Goal: Task Accomplishment & Management: Manage account settings

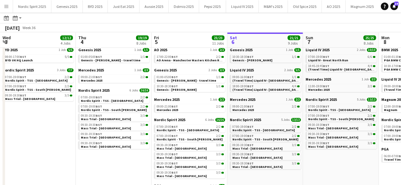
scroll to position [0, 151]
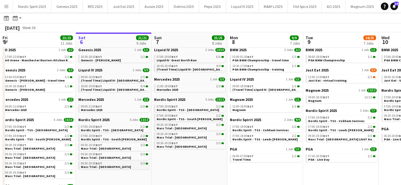
click at [105, 165] on span "Mass Trial - [GEOGRAPHIC_DATA]" at bounding box center [106, 167] width 50 height 4
click at [39, 5] on button "Nordic Spirit 2025 Close" at bounding box center [32, 6] width 38 height 12
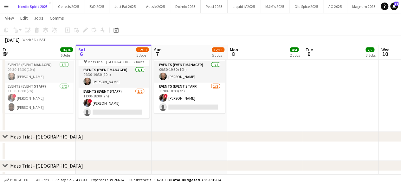
scroll to position [579, 0]
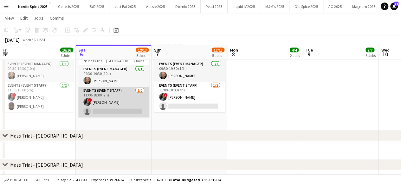
click at [124, 101] on app-card-role "Events (Event Staff) 1/2 11:00-18:00 (7h) ! Marsha Hall single-neutral-actions" at bounding box center [113, 102] width 71 height 31
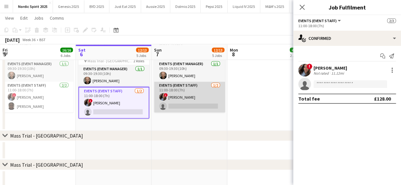
click at [179, 87] on app-card-role "Events (Event Staff) 1/2 11:00-18:00 (7h) ! Marsha Hall single-neutral-actions" at bounding box center [189, 97] width 71 height 31
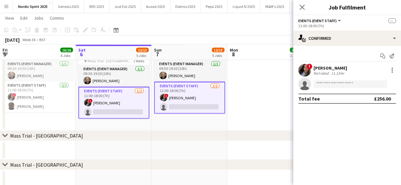
click at [132, 106] on app-card-role "Events (Event Staff) 1/2 11:00-18:00 (7h) ! Marsha Hall single-neutral-actions" at bounding box center [113, 103] width 71 height 32
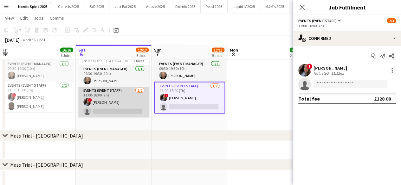
click at [132, 104] on app-card-role "Events (Event Staff) 1/2 11:00-18:00 (7h) ! Marsha Hall single-neutral-actions" at bounding box center [113, 102] width 71 height 31
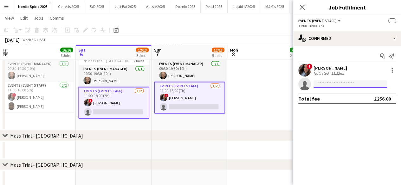
click at [321, 85] on input at bounding box center [349, 84] width 73 height 8
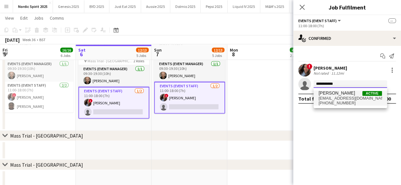
type input "**********"
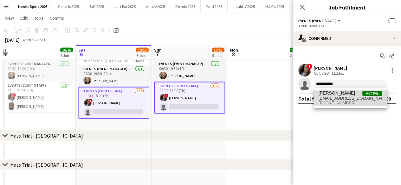
click at [329, 95] on span "[PERSON_NAME]" at bounding box center [336, 93] width 36 height 5
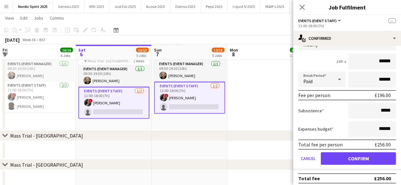
scroll to position [65, 0]
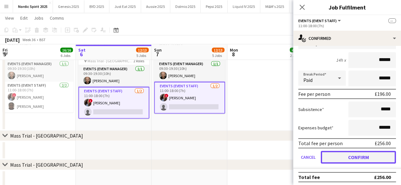
click at [372, 156] on button "Confirm" at bounding box center [358, 157] width 75 height 13
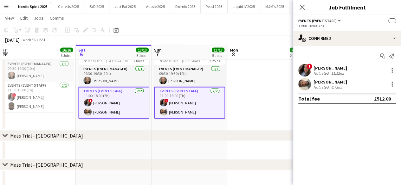
scroll to position [0, 0]
click at [276, 115] on app-date-cell at bounding box center [265, 80] width 76 height 101
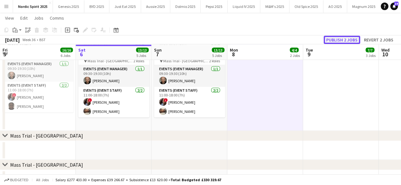
click at [330, 41] on button "Publish 2 jobs" at bounding box center [341, 40] width 36 height 8
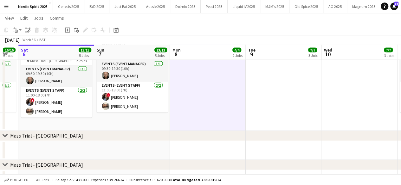
scroll to position [0, 211]
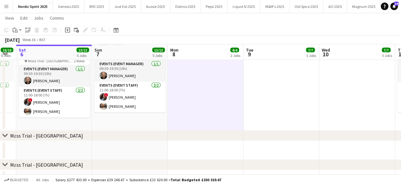
drag, startPoint x: 257, startPoint y: 86, endPoint x: 198, endPoint y: 90, distance: 59.7
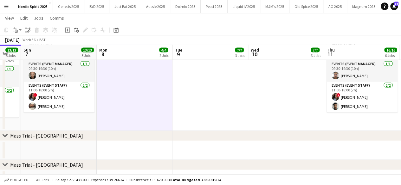
drag, startPoint x: 219, startPoint y: 95, endPoint x: 141, endPoint y: 101, distance: 78.2
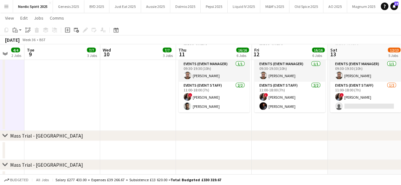
drag, startPoint x: 198, startPoint y: 93, endPoint x: 152, endPoint y: 95, distance: 46.0
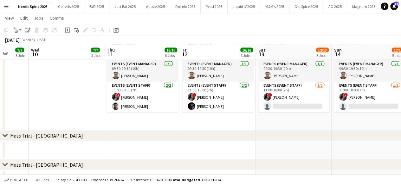
drag, startPoint x: 207, startPoint y: 114, endPoint x: 154, endPoint y: 115, distance: 53.2
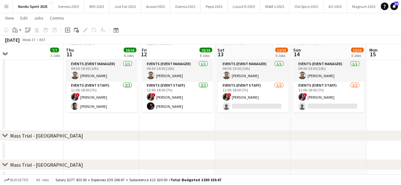
scroll to position [0, 245]
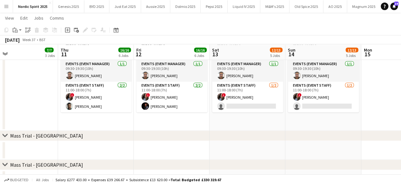
drag, startPoint x: 183, startPoint y: 115, endPoint x: 160, endPoint y: 116, distance: 22.8
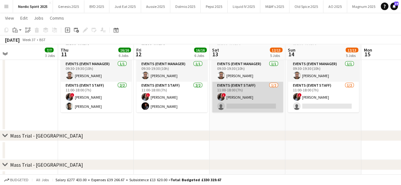
click at [251, 97] on app-card-role "Events (Event Staff) 1/2 11:00-18:00 (7h) ! Marsha Hall single-neutral-actions" at bounding box center [247, 97] width 71 height 31
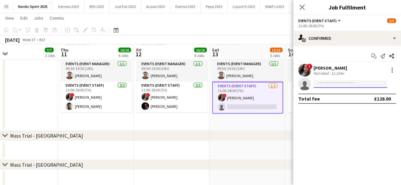
click at [325, 82] on input at bounding box center [349, 84] width 73 height 8
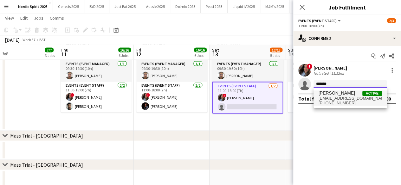
type input "******"
click at [328, 93] on span "[PERSON_NAME]" at bounding box center [336, 93] width 36 height 5
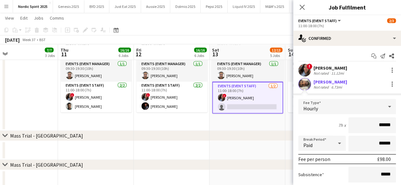
scroll to position [67, 0]
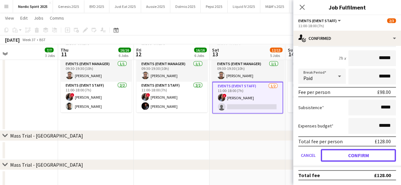
click at [377, 153] on button "Confirm" at bounding box center [358, 155] width 75 height 13
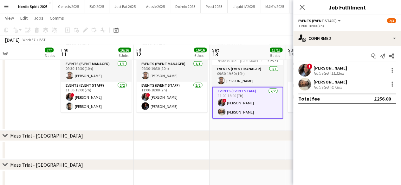
scroll to position [0, 0]
click at [283, 136] on div "chevron-right Mass Trial - Cardiff" at bounding box center [200, 136] width 401 height 10
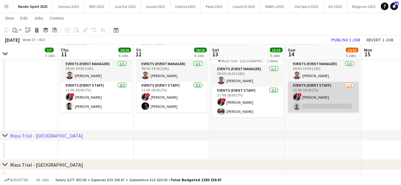
click at [305, 99] on app-card-role "Events (Event Staff) 1/2 11:00-18:00 (7h) ! Marsha Hall single-neutral-actions" at bounding box center [323, 97] width 71 height 31
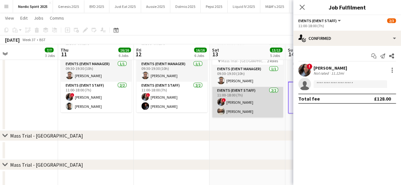
click at [266, 95] on app-card-role "Events (Event Staff) 2/2 11:00-18:00 (7h) ! Marsha Hall Samuel Dada" at bounding box center [247, 102] width 71 height 31
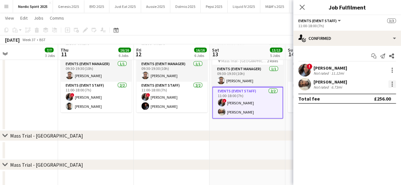
click at [394, 85] on div at bounding box center [392, 84] width 8 height 8
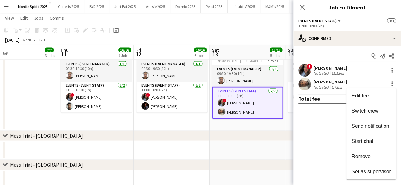
click at [364, 154] on button "Remove" at bounding box center [370, 156] width 49 height 15
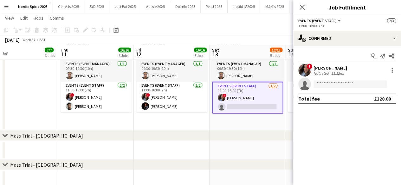
click at [280, 137] on div "chevron-right Mass Trial - Cardiff" at bounding box center [200, 136] width 401 height 10
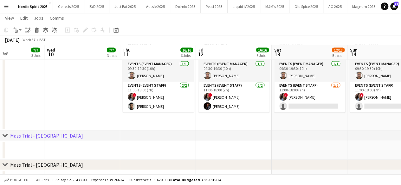
drag, startPoint x: 257, startPoint y: 126, endPoint x: 328, endPoint y: 116, distance: 72.0
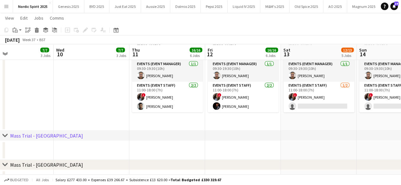
scroll to position [0, 163]
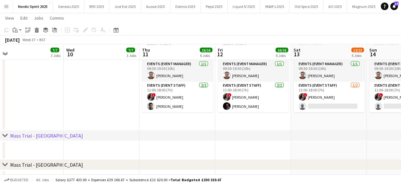
drag, startPoint x: 254, startPoint y: 134, endPoint x: 294, endPoint y: 137, distance: 40.1
drag, startPoint x: 222, startPoint y: 134, endPoint x: 284, endPoint y: 143, distance: 62.7
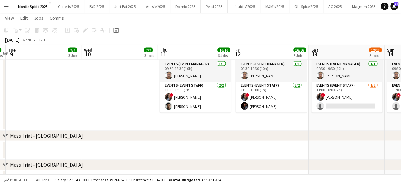
drag, startPoint x: 188, startPoint y: 124, endPoint x: 235, endPoint y: 127, distance: 46.7
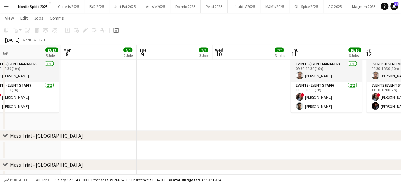
drag, startPoint x: 140, startPoint y: 105, endPoint x: 258, endPoint y: 111, distance: 118.7
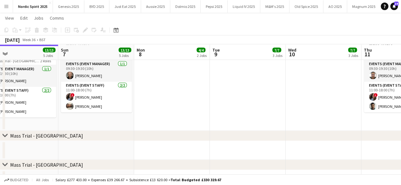
drag, startPoint x: 182, startPoint y: 111, endPoint x: 237, endPoint y: 118, distance: 55.2
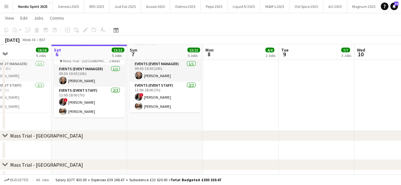
drag, startPoint x: 145, startPoint y: 108, endPoint x: 215, endPoint y: 115, distance: 70.4
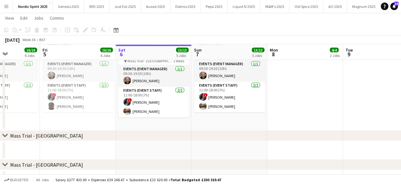
scroll to position [0, 185]
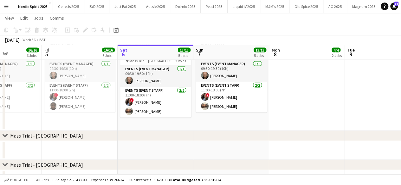
drag, startPoint x: 167, startPoint y: 124, endPoint x: 220, endPoint y: 129, distance: 53.1
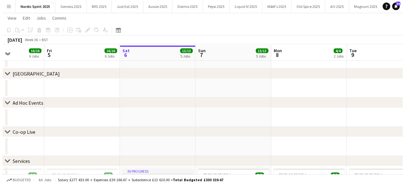
scroll to position [0, 0]
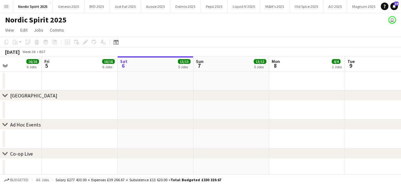
click at [6, 6] on app-icon "Menu" at bounding box center [6, 6] width 5 height 5
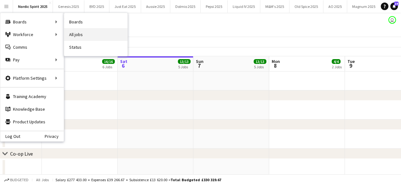
click at [77, 31] on link "All jobs" at bounding box center [95, 34] width 63 height 13
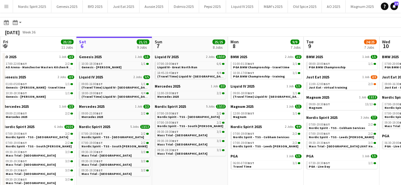
scroll to position [0, 150]
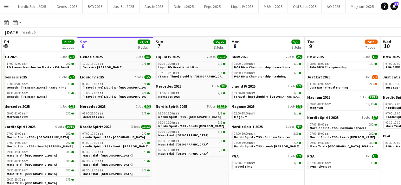
drag, startPoint x: 215, startPoint y: 175, endPoint x: 216, endPoint y: 169, distance: 5.9
click at [216, 169] on app-calendar-viewport "Wed 3 12/12 4 Jobs Thu 4 19/19 8 Jobs Fri 5 23/23 11 Jobs Sat 6 21/21 9 Jobs Su…" at bounding box center [200, 127] width 401 height 181
click at [277, 30] on div "September 2025 Week 36" at bounding box center [200, 32] width 401 height 9
drag, startPoint x: 277, startPoint y: 30, endPoint x: 255, endPoint y: 29, distance: 21.2
click at [256, 29] on div "September 2025 Week 36" at bounding box center [200, 32] width 401 height 9
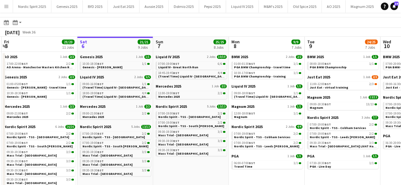
drag, startPoint x: 259, startPoint y: 32, endPoint x: 246, endPoint y: 34, distance: 12.8
click at [247, 34] on div "September 2025 Week 36" at bounding box center [200, 32] width 401 height 9
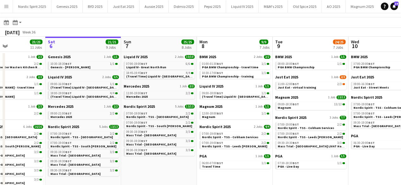
scroll to position [0, 191]
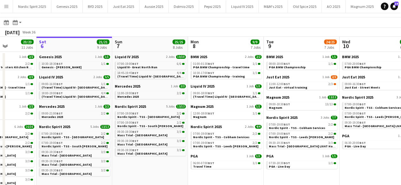
drag, startPoint x: 236, startPoint y: 175, endPoint x: 197, endPoint y: 180, distance: 39.3
click at [197, 180] on app-calendar-viewport "Wed 3 12/12 4 Jobs Thu 4 19/19 8 Jobs Fri 5 23/23 11 Jobs Sat 6 21/21 9 Jobs Su…" at bounding box center [200, 127] width 401 height 181
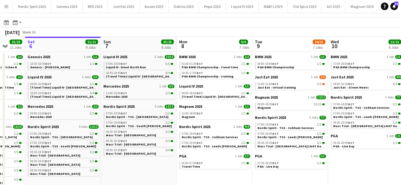
scroll to position [0, 201]
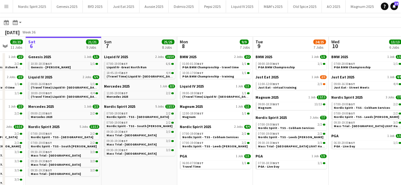
drag, startPoint x: 218, startPoint y: 180, endPoint x: 207, endPoint y: 176, distance: 11.1
click at [207, 176] on app-calendar-viewport "Wed 3 12/12 4 Jobs Thu 4 19/19 8 Jobs Fri 5 23/23 11 Jobs Sat 6 21/21 9 Jobs Su…" at bounding box center [200, 127] width 401 height 181
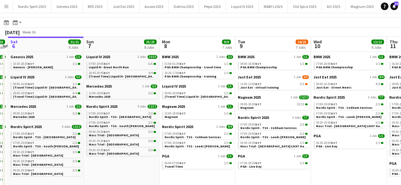
scroll to position [0, 220]
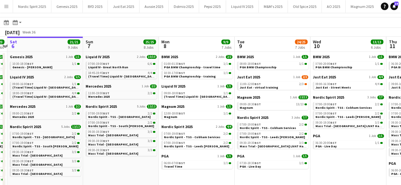
drag, startPoint x: 137, startPoint y: 165, endPoint x: 119, endPoint y: 171, distance: 19.5
click at [119, 171] on app-calendar-viewport "Wed 3 12/12 4 Jobs Thu 4 19/19 8 Jobs Fri 5 23/23 11 Jobs Sat 6 21/21 9 Jobs Su…" at bounding box center [200, 127] width 401 height 181
click at [119, 171] on app-date-cell "Liquid IV 2025 2 Jobs 10/10 07:00-19:00 BST 6/6 Liquid IV- Great North Run 18:4…" at bounding box center [121, 134] width 76 height 165
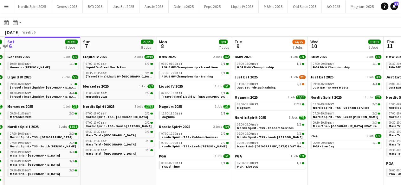
scroll to position [0, 223]
click at [116, 171] on app-calendar-viewport "Wed 3 12/12 4 Jobs Thu 4 19/19 8 Jobs Fri 5 23/23 11 Jobs Sat 6 21/21 9 Jobs Su…" at bounding box center [200, 127] width 401 height 181
click at [248, 88] on span "Just Eat - virtual training" at bounding box center [256, 88] width 39 height 4
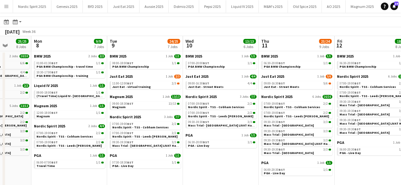
scroll to position [0, 274]
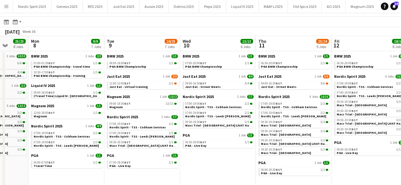
drag, startPoint x: 350, startPoint y: 159, endPoint x: 223, endPoint y: 167, distance: 127.5
click at [223, 167] on app-calendar-viewport "Thu 4 19/19 8 Jobs Fri 5 23/23 11 Jobs Sat 6 21/21 9 Jobs Sun 7 25/25 8 Jobs Mo…" at bounding box center [200, 126] width 401 height 181
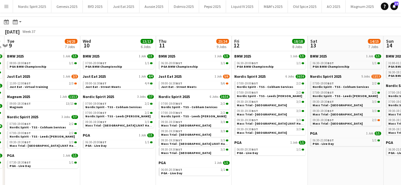
scroll to position [0, 299]
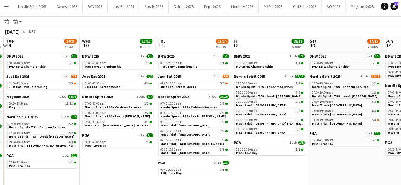
drag, startPoint x: 244, startPoint y: 173, endPoint x: 144, endPoint y: 163, distance: 100.6
click at [144, 163] on app-calendar-viewport "Fri 5 23/23 11 Jobs Sat 6 21/21 9 Jobs Sun 7 25/25 8 Jobs Mon 8 9/9 7 Jobs Tue …" at bounding box center [200, 126] width 401 height 181
click at [204, 85] on link "09:00-16:30 BST 5/6 Just Eat - Street Meets" at bounding box center [193, 84] width 67 height 7
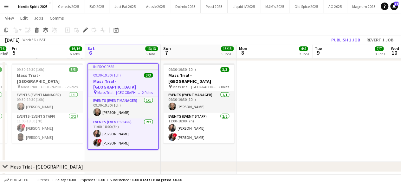
scroll to position [547, 0]
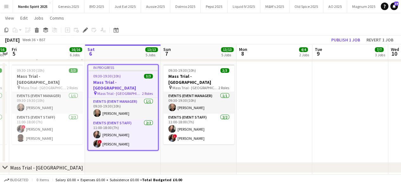
drag, startPoint x: 97, startPoint y: 126, endPoint x: 160, endPoint y: 109, distance: 65.0
click at [97, 131] on app-user-avatar at bounding box center [97, 135] width 8 height 8
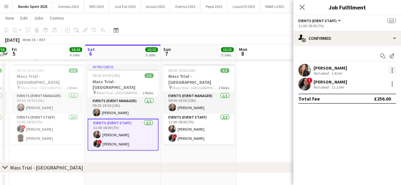
click at [390, 69] on div at bounding box center [392, 71] width 8 height 8
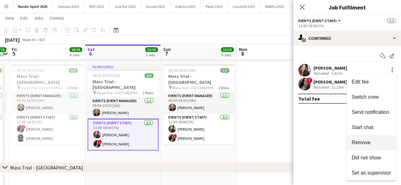
click at [362, 143] on span "Remove" at bounding box center [360, 142] width 19 height 5
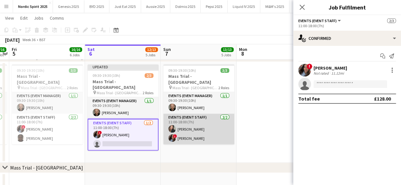
click at [174, 125] on app-user-avatar at bounding box center [172, 129] width 8 height 8
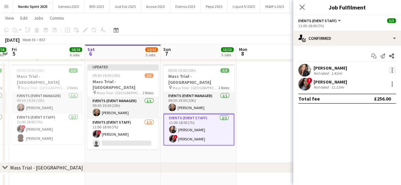
click at [391, 69] on div at bounding box center [392, 71] width 8 height 8
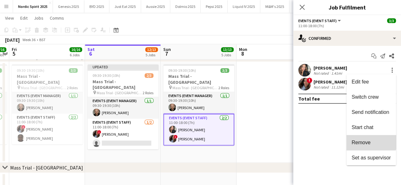
click at [363, 138] on button "Remove" at bounding box center [370, 142] width 49 height 15
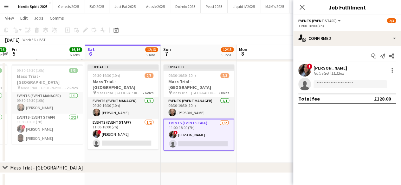
click at [268, 109] on app-date-cell at bounding box center [274, 112] width 76 height 101
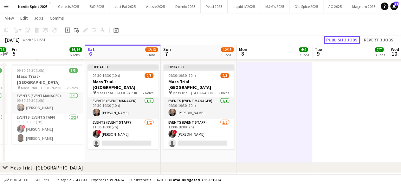
click at [334, 42] on button "Publish 3 jobs" at bounding box center [341, 40] width 36 height 8
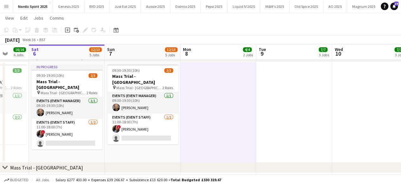
drag, startPoint x: 180, startPoint y: 85, endPoint x: 174, endPoint y: 86, distance: 6.1
drag, startPoint x: 229, startPoint y: 88, endPoint x: 157, endPoint y: 98, distance: 72.7
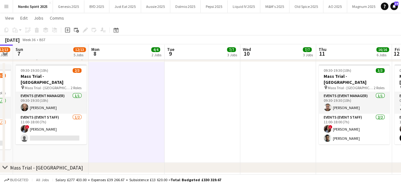
drag, startPoint x: 188, startPoint y: 92, endPoint x: 181, endPoint y: 93, distance: 7.1
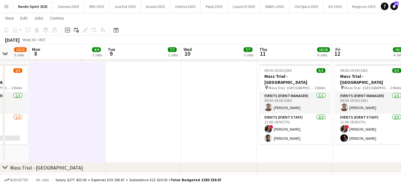
drag, startPoint x: 190, startPoint y: 92, endPoint x: 180, endPoint y: 93, distance: 10.2
drag, startPoint x: 205, startPoint y: 90, endPoint x: 182, endPoint y: 96, distance: 24.1
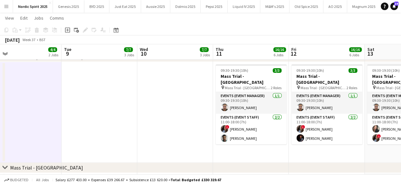
drag, startPoint x: 182, startPoint y: 101, endPoint x: 168, endPoint y: 105, distance: 14.4
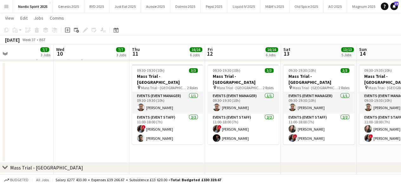
drag, startPoint x: 226, startPoint y: 145, endPoint x: 148, endPoint y: 130, distance: 79.4
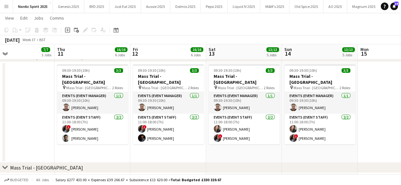
drag, startPoint x: 181, startPoint y: 152, endPoint x: 107, endPoint y: 161, distance: 75.0
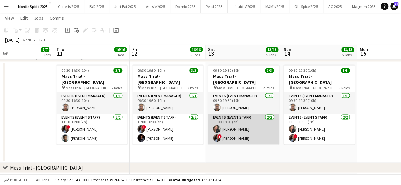
click at [215, 125] on app-user-avatar at bounding box center [217, 129] width 8 height 8
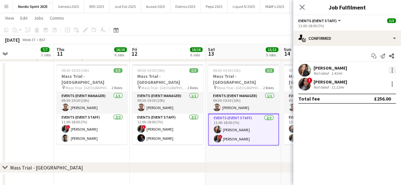
click at [390, 71] on div at bounding box center [392, 71] width 8 height 8
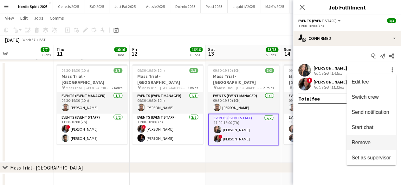
click at [365, 138] on button "Remove" at bounding box center [370, 142] width 49 height 15
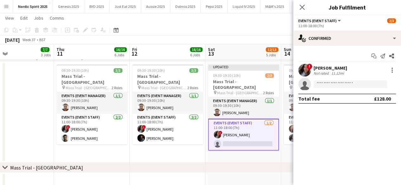
click at [285, 148] on app-date-cell "09:30-19:30 (10h) 3/3 Mass Trial - Victoria Station pin Mass Trial - Victoria S…" at bounding box center [319, 112] width 76 height 101
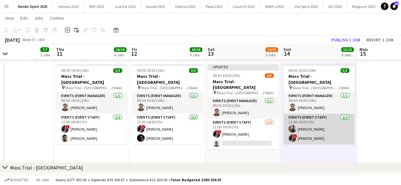
click at [293, 125] on app-user-avatar at bounding box center [292, 129] width 8 height 8
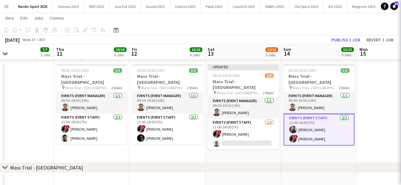
scroll to position [0, 249]
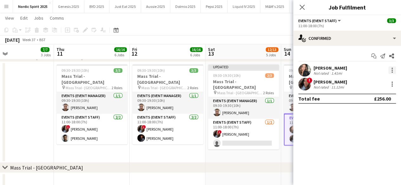
click at [393, 68] on div at bounding box center [392, 71] width 8 height 8
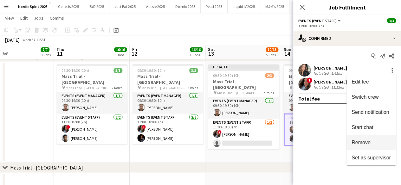
click at [366, 139] on button "Remove" at bounding box center [370, 142] width 49 height 15
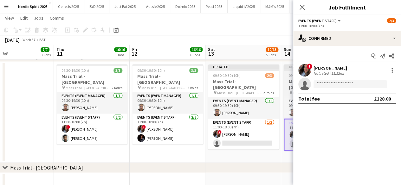
drag, startPoint x: 276, startPoint y: 155, endPoint x: 287, endPoint y: 139, distance: 19.2
click at [276, 155] on app-date-cell "Updated 09:30-19:30 (10h) 2/3 Mass Trial - Victoria Station pin Mass Trial - Vi…" at bounding box center [243, 112] width 76 height 101
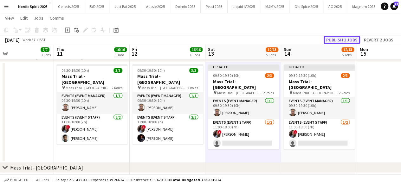
click at [337, 40] on button "Publish 2 jobs" at bounding box center [341, 40] width 36 height 8
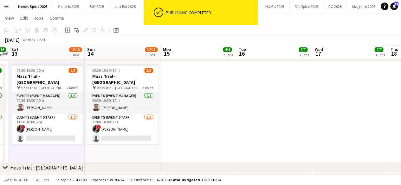
scroll to position [0, 184]
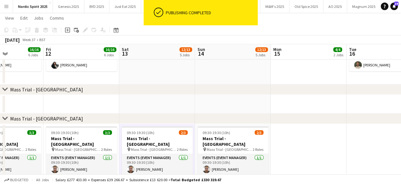
drag, startPoint x: 361, startPoint y: 92, endPoint x: 211, endPoint y: 122, distance: 153.0
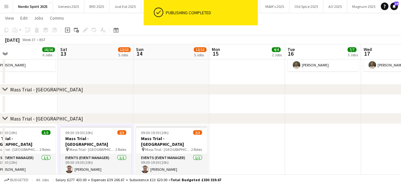
scroll to position [0, 248]
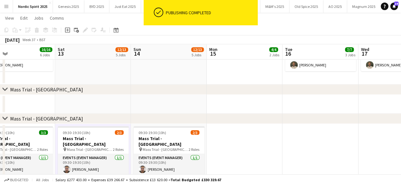
drag, startPoint x: 221, startPoint y: 143, endPoint x: 200, endPoint y: 147, distance: 21.7
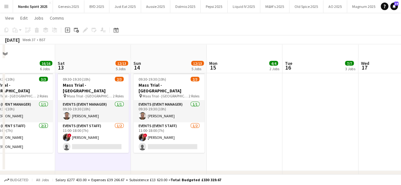
scroll to position [618, 0]
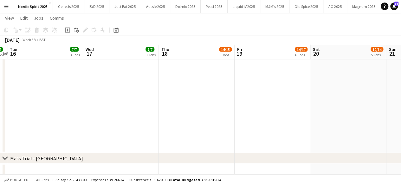
drag, startPoint x: 371, startPoint y: 115, endPoint x: 136, endPoint y: 127, distance: 235.9
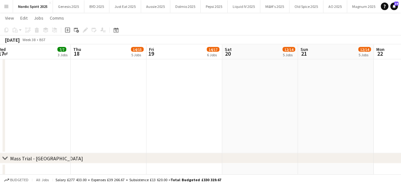
drag, startPoint x: 118, startPoint y: 136, endPoint x: 106, endPoint y: 130, distance: 12.9
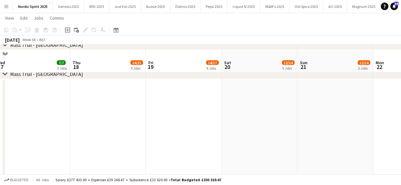
scroll to position [631, 0]
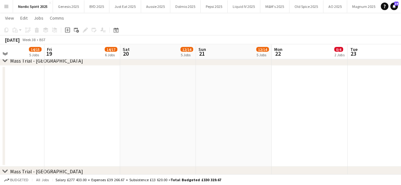
drag, startPoint x: 184, startPoint y: 124, endPoint x: 90, endPoint y: 134, distance: 93.9
drag, startPoint x: 166, startPoint y: 132, endPoint x: 98, endPoint y: 132, distance: 68.4
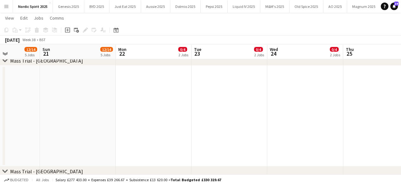
drag, startPoint x: 90, startPoint y: 126, endPoint x: 86, endPoint y: 126, distance: 4.1
drag, startPoint x: 164, startPoint y: 120, endPoint x: 101, endPoint y: 125, distance: 62.6
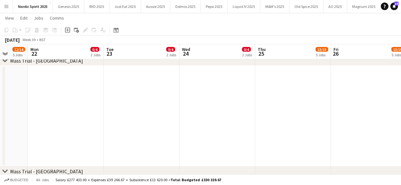
drag, startPoint x: 143, startPoint y: 123, endPoint x: 72, endPoint y: 122, distance: 70.6
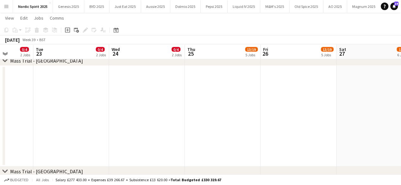
drag, startPoint x: 86, startPoint y: 122, endPoint x: 69, endPoint y: 121, distance: 16.5
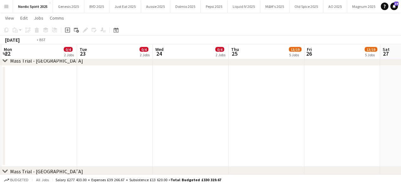
drag, startPoint x: 73, startPoint y: 119, endPoint x: 181, endPoint y: 96, distance: 110.6
drag, startPoint x: 119, startPoint y: 111, endPoint x: 249, endPoint y: 103, distance: 130.1
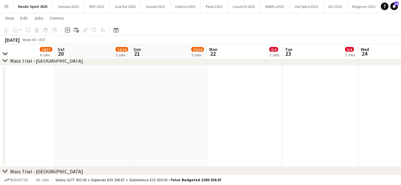
drag, startPoint x: 262, startPoint y: 118, endPoint x: 265, endPoint y: 117, distance: 3.2
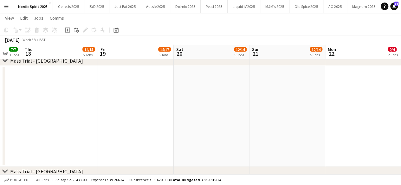
drag, startPoint x: 180, startPoint y: 119, endPoint x: 239, endPoint y: 123, distance: 59.7
drag, startPoint x: 136, startPoint y: 121, endPoint x: 226, endPoint y: 121, distance: 89.6
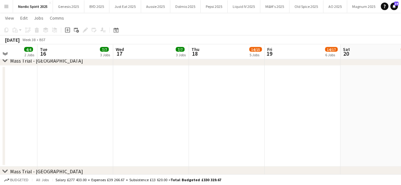
drag, startPoint x: 149, startPoint y: 117, endPoint x: 209, endPoint y: 109, distance: 61.0
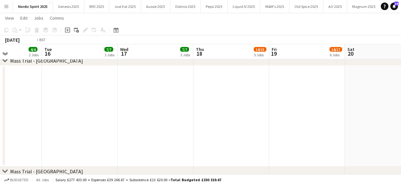
drag, startPoint x: 129, startPoint y: 123, endPoint x: 206, endPoint y: 126, distance: 76.7
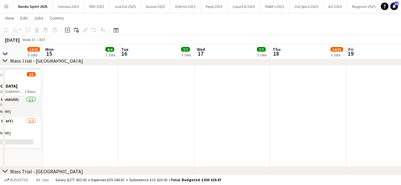
drag, startPoint x: 165, startPoint y: 119, endPoint x: 193, endPoint y: 121, distance: 28.3
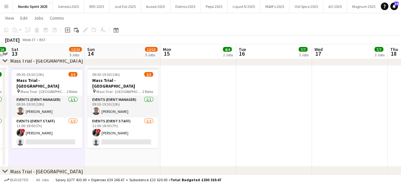
drag, startPoint x: 174, startPoint y: 125, endPoint x: 182, endPoint y: 124, distance: 7.8
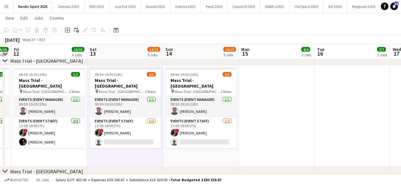
scroll to position [0, 137]
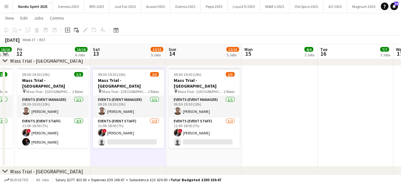
drag, startPoint x: 182, startPoint y: 124, endPoint x: 263, endPoint y: 120, distance: 80.9
click at [278, 132] on app-date-cell at bounding box center [280, 116] width 76 height 101
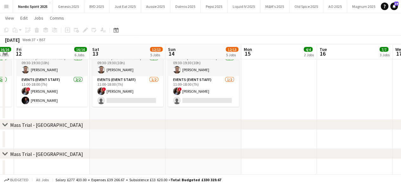
scroll to position [603, 0]
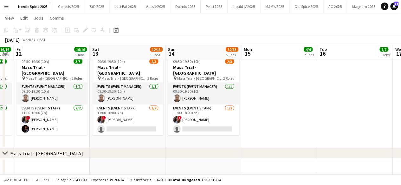
click at [3, 7] on button "Menu" at bounding box center [6, 6] width 13 height 13
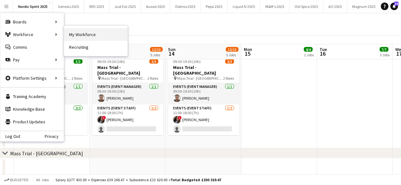
click at [71, 28] on link "My Workforce" at bounding box center [95, 34] width 63 height 13
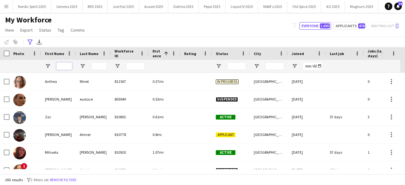
click at [65, 67] on input "First Name Filter Input" at bounding box center [64, 66] width 16 height 8
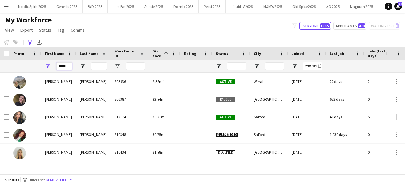
type input "*****"
click at [98, 65] on input "Last Name Filter Input" at bounding box center [99, 66] width 16 height 8
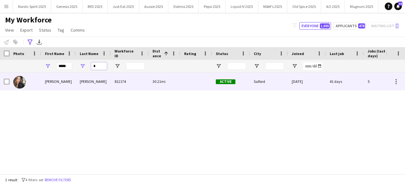
type input "*"
click at [15, 81] on img at bounding box center [19, 82] width 13 height 13
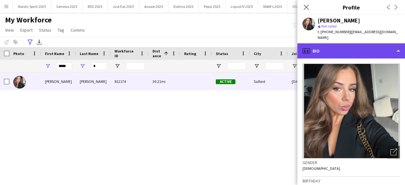
click at [395, 45] on div "profile Bio" at bounding box center [352, 50] width 108 height 15
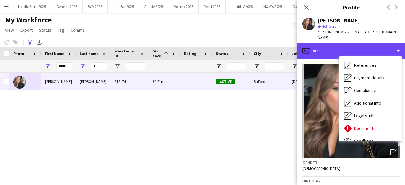
scroll to position [85, 0]
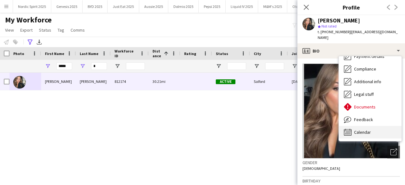
click at [377, 126] on div "Calendar Calendar" at bounding box center [370, 132] width 63 height 13
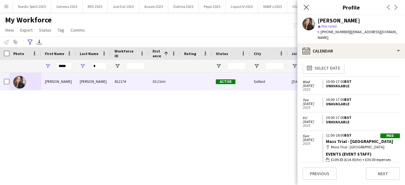
scroll to position [0, 0]
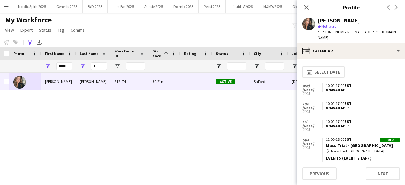
click at [229, 124] on div "Emily Gibbins 812174 30.21mi Active Salford 20-01-2025 41 days 5 egibbins20@gma…" at bounding box center [193, 121] width 386 height 97
click at [305, 8] on icon at bounding box center [306, 7] width 6 height 6
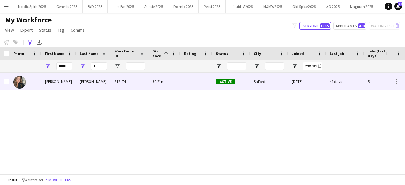
click at [18, 84] on img at bounding box center [19, 82] width 13 height 13
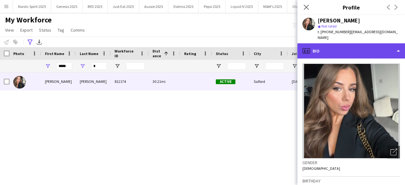
click at [388, 49] on div "profile Bio" at bounding box center [352, 50] width 108 height 15
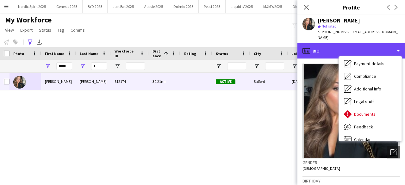
scroll to position [85, 0]
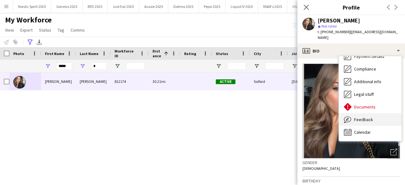
click at [375, 117] on div "Feedback Feedback" at bounding box center [370, 119] width 63 height 13
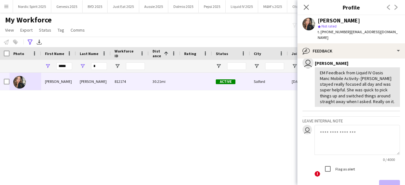
scroll to position [42, 0]
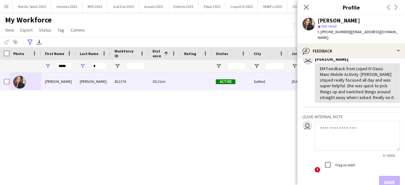
click at [337, 132] on textarea at bounding box center [358, 136] width 86 height 30
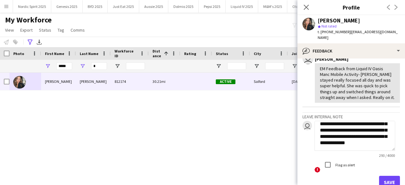
scroll to position [0, 0]
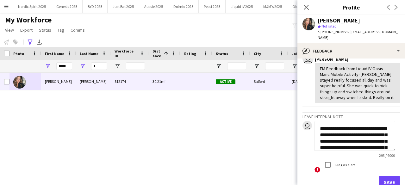
drag, startPoint x: 336, startPoint y: 130, endPoint x: 356, endPoint y: 128, distance: 20.4
click at [356, 128] on textarea "**********" at bounding box center [355, 136] width 81 height 30
click at [354, 147] on textarea "**********" at bounding box center [355, 136] width 81 height 30
click at [369, 149] on textarea "**********" at bounding box center [355, 136] width 81 height 30
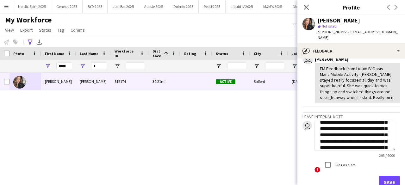
click at [358, 128] on textarea "**********" at bounding box center [355, 136] width 81 height 30
click at [362, 128] on textarea "**********" at bounding box center [355, 136] width 81 height 30
click at [354, 140] on textarea "**********" at bounding box center [355, 136] width 81 height 30
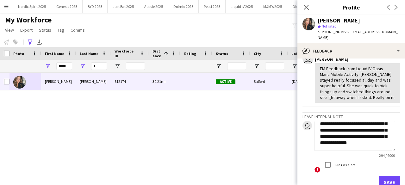
scroll to position [42, 0]
click at [380, 143] on textarea "**********" at bounding box center [355, 136] width 81 height 30
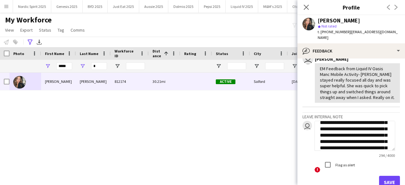
scroll to position [26, 0]
click at [347, 127] on textarea "**********" at bounding box center [355, 136] width 81 height 30
click at [349, 134] on textarea "**********" at bounding box center [355, 136] width 81 height 30
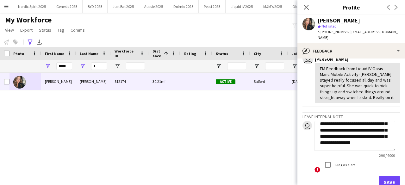
scroll to position [49, 0]
click at [355, 125] on textarea "**********" at bounding box center [355, 136] width 81 height 30
click at [355, 138] on textarea "**********" at bounding box center [355, 136] width 81 height 30
click at [389, 142] on textarea "**********" at bounding box center [355, 136] width 81 height 30
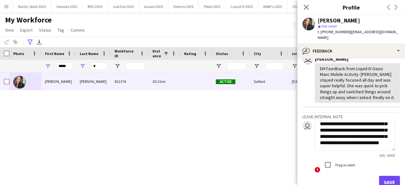
scroll to position [57, 0]
click at [321, 145] on textarea "**********" at bounding box center [355, 136] width 81 height 30
click at [347, 144] on textarea "**********" at bounding box center [355, 136] width 81 height 30
click at [345, 146] on textarea "**********" at bounding box center [355, 136] width 81 height 30
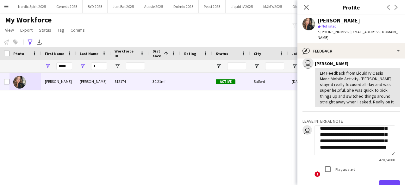
scroll to position [52, 0]
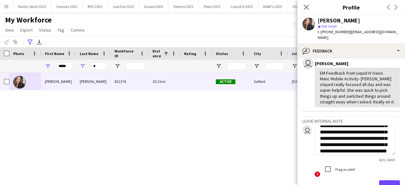
click at [370, 133] on textarea "**********" at bounding box center [355, 140] width 81 height 30
click at [372, 133] on textarea "**********" at bounding box center [355, 140] width 81 height 30
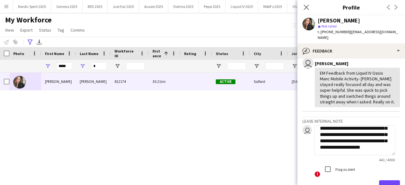
scroll to position [80, 0]
type textarea "**********"
click at [385, 182] on button "Save" at bounding box center [389, 187] width 21 height 13
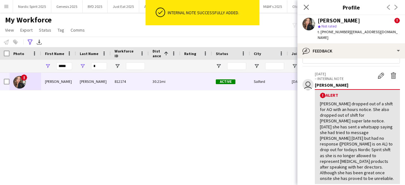
scroll to position [15, 0]
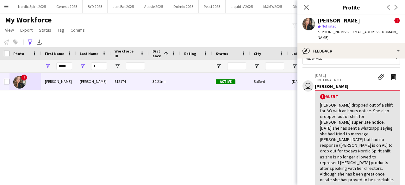
click at [252, 115] on div "! Emily Gibbins 812174 30.21mi Active Salford 20-01-2025 41 days 5 egibbins20@g…" at bounding box center [193, 121] width 386 height 97
click at [378, 74] on app-icon "Edit alert" at bounding box center [381, 77] width 6 height 6
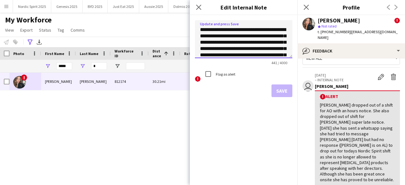
scroll to position [48, 0]
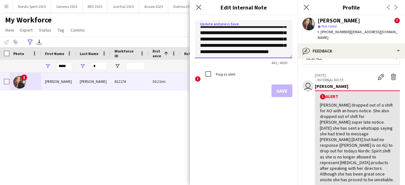
click at [261, 53] on textarea "**********" at bounding box center [244, 39] width 98 height 38
click at [200, 9] on icon at bounding box center [199, 7] width 6 height 6
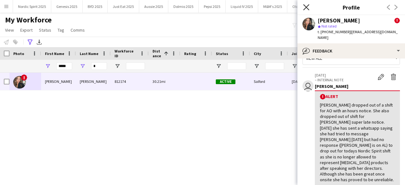
click at [305, 7] on icon "Close pop-in" at bounding box center [306, 7] width 6 height 6
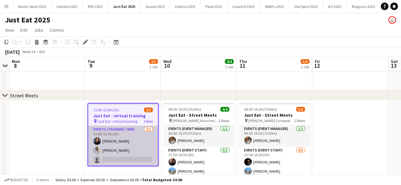
click at [144, 161] on app-card-role "Events (Training Time) 2/3 11:00-12:00 (1h) Jessica Ashcroft Nicole Wannie Shor…" at bounding box center [123, 146] width 70 height 40
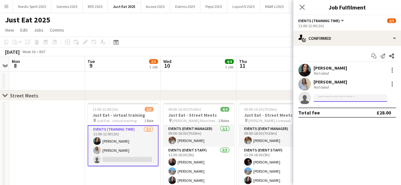
click at [326, 98] on input at bounding box center [349, 98] width 73 height 8
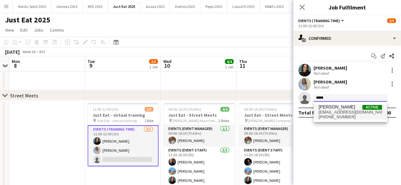
type input "*****"
click at [325, 106] on span "Freddie Paley" at bounding box center [336, 107] width 36 height 5
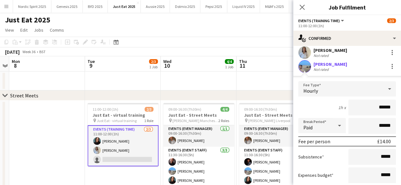
scroll to position [81, 0]
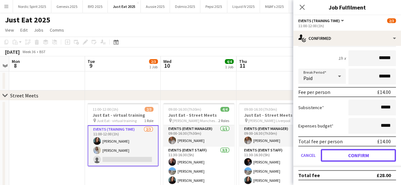
click at [363, 154] on button "Confirm" at bounding box center [358, 155] width 75 height 13
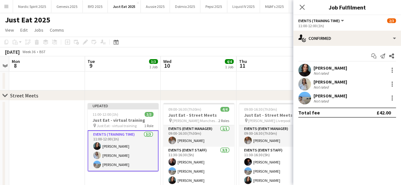
scroll to position [0, 0]
click at [260, 84] on app-date-cell at bounding box center [274, 81] width 76 height 19
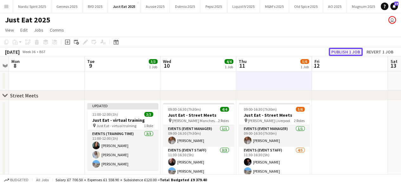
click at [336, 54] on button "Publish 1 job" at bounding box center [345, 52] width 34 height 8
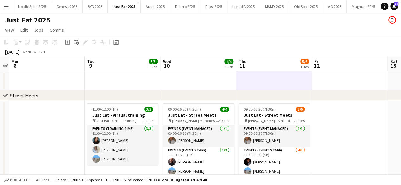
click at [334, 126] on app-date-cell at bounding box center [350, 155] width 76 height 109
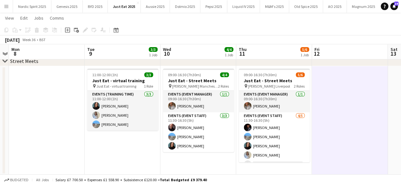
scroll to position [34, 0]
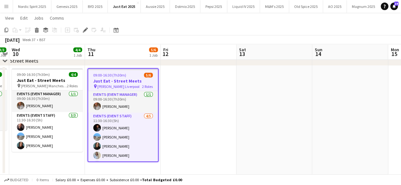
scroll to position [9, 0]
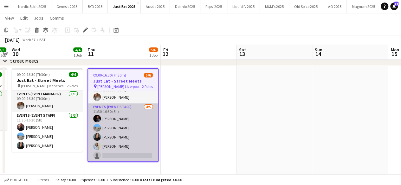
click at [128, 154] on app-card-role "Events (Event Staff) 4/5 11:30-16:30 (5h) Richard Walker Freddie Paley Jessica …" at bounding box center [123, 133] width 70 height 58
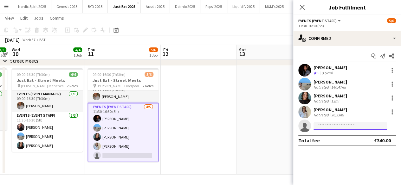
click at [328, 128] on input at bounding box center [349, 126] width 73 height 8
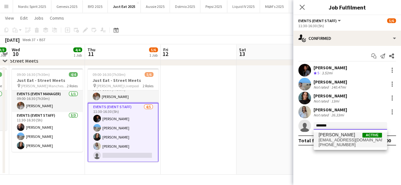
type input "*******"
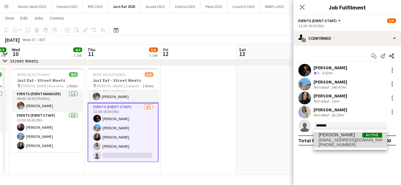
click at [329, 135] on span "[PERSON_NAME]" at bounding box center [336, 134] width 36 height 5
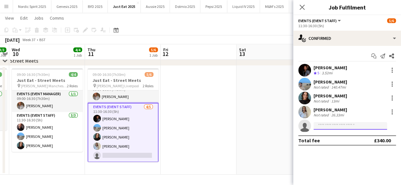
scroll to position [0, 0]
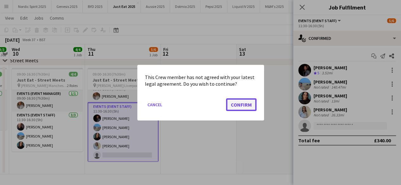
click at [255, 105] on button "Confirm" at bounding box center [241, 104] width 30 height 13
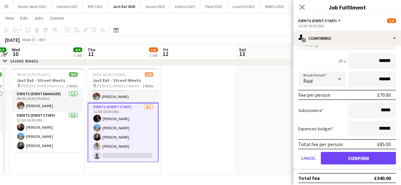
scroll to position [109, 0]
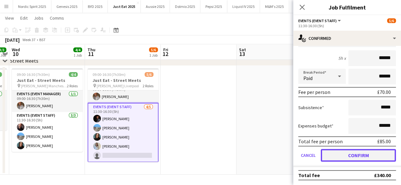
click at [376, 155] on button "Confirm" at bounding box center [358, 155] width 75 height 13
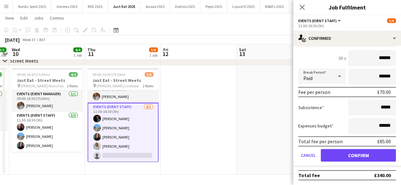
scroll to position [0, 0]
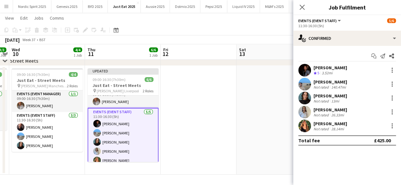
click at [252, 128] on app-date-cell at bounding box center [274, 120] width 76 height 109
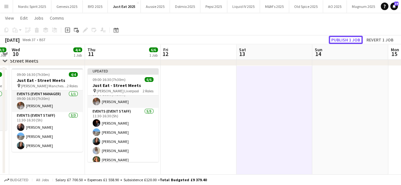
click at [356, 41] on button "Publish 1 job" at bounding box center [345, 40] width 34 height 8
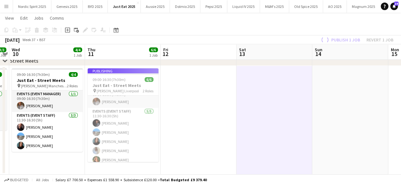
scroll to position [8, 0]
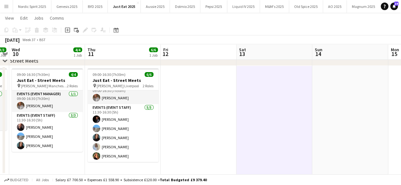
click at [283, 32] on app-toolbar "Copy Paste Paste Ctrl+V Paste with crew Ctrl+Shift+V Paste linked Job Delete Gr…" at bounding box center [200, 30] width 401 height 11
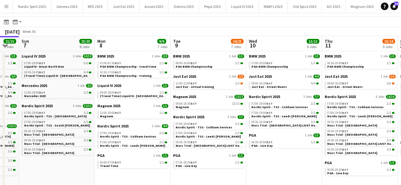
scroll to position [0, 128]
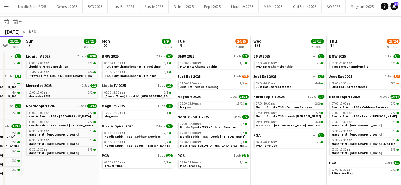
drag, startPoint x: 119, startPoint y: 162, endPoint x: 290, endPoint y: 156, distance: 171.2
click at [290, 156] on app-calendar-viewport "Fri 5 23/23 11 Jobs Sat 6 21/21 9 Jobs Sun 7 25/25 8 Jobs Mon 8 9/9 7 Jobs Tue …" at bounding box center [200, 126] width 401 height 181
click at [218, 102] on div "09:00-18:30 BST 13/13" at bounding box center [213, 103] width 67 height 3
click at [10, 6] on button "Menu" at bounding box center [6, 6] width 13 height 13
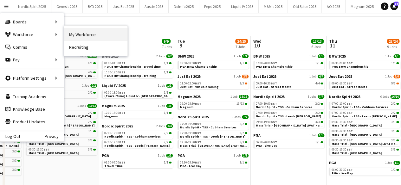
click at [92, 31] on link "My Workforce" at bounding box center [95, 34] width 63 height 13
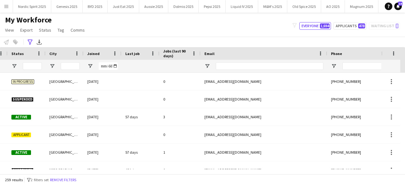
scroll to position [0, 280]
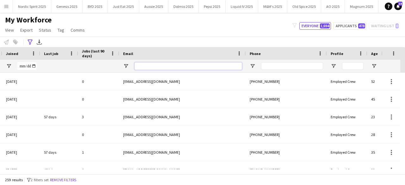
click at [175, 65] on input "Email Filter Input" at bounding box center [189, 66] width 108 height 8
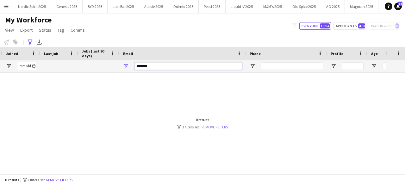
type input "*******"
click at [210, 128] on link "Remove filters" at bounding box center [215, 127] width 26 height 5
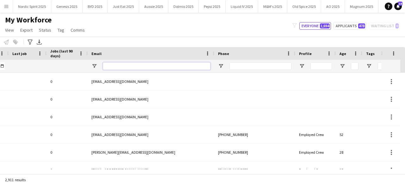
click at [181, 69] on input "Email Filter Input" at bounding box center [157, 66] width 108 height 8
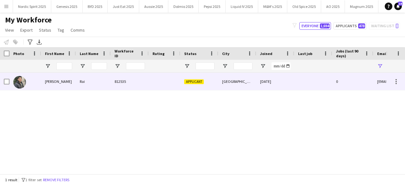
type input "****"
click at [17, 85] on img at bounding box center [19, 82] width 13 height 13
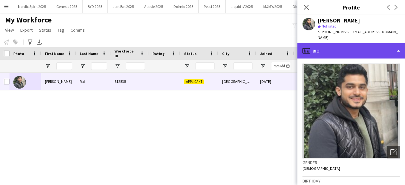
click at [338, 50] on div "profile Bio" at bounding box center [352, 50] width 108 height 15
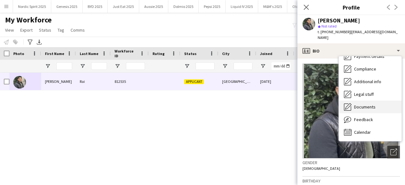
click at [381, 104] on div "Documents Documents" at bounding box center [370, 107] width 63 height 13
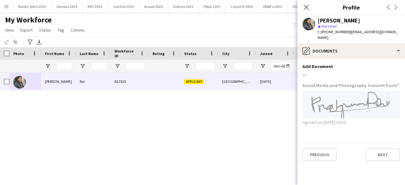
click at [381, 59] on app-section-data-types "Add Document Edit this field --- Social Media and Photography Consent Form Agre…" at bounding box center [352, 122] width 108 height 127
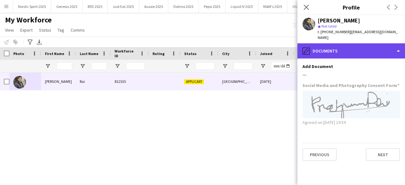
click at [381, 50] on div "pencil4 Documents" at bounding box center [352, 50] width 108 height 15
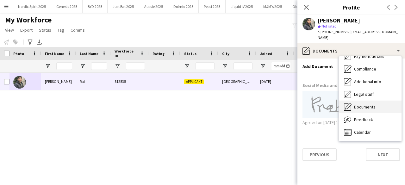
click at [381, 101] on div "Documents Documents" at bounding box center [370, 107] width 63 height 13
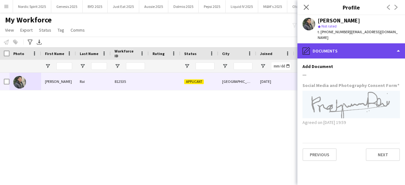
click at [385, 49] on div "pencil4 Documents" at bounding box center [352, 50] width 108 height 15
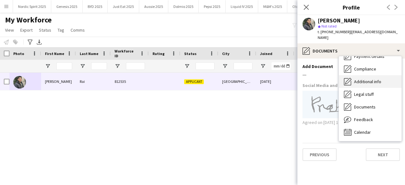
click at [380, 79] on span "Additional info" at bounding box center [367, 82] width 27 height 6
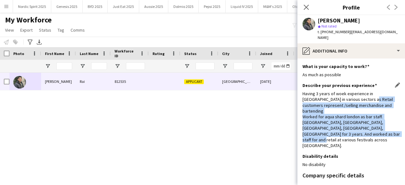
drag, startPoint x: 352, startPoint y: 93, endPoint x: 315, endPoint y: 129, distance: 51.5
click at [315, 129] on div "Having 3 years of woek experience in [GEOGRAPHIC_DATA] in various sectors as Re…" at bounding box center [352, 120] width 98 height 58
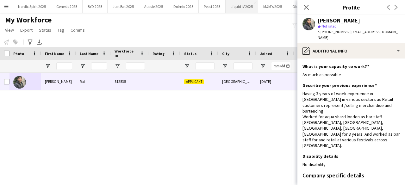
click at [233, 10] on button "Liquid IV 2025 Close" at bounding box center [242, 6] width 33 height 12
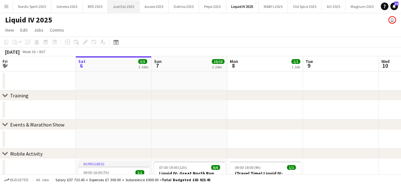
click at [125, 7] on button "Just Eat 2025 Close" at bounding box center [124, 6] width 32 height 12
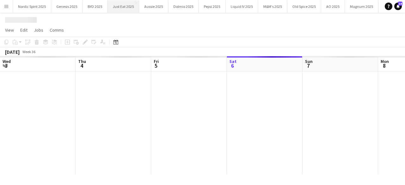
scroll to position [0, 151]
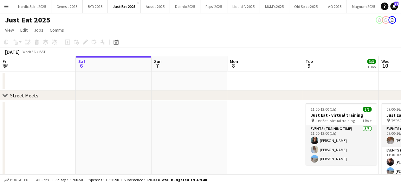
click at [9, 7] on button "Menu" at bounding box center [6, 6] width 13 height 13
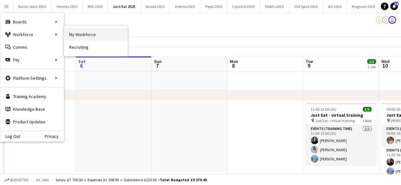
click at [72, 34] on link "My Workforce" at bounding box center [95, 34] width 63 height 13
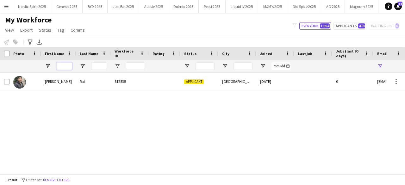
click at [65, 67] on input "First Name Filter Input" at bounding box center [64, 66] width 16 height 8
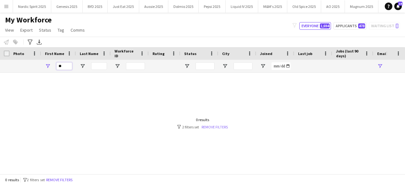
type input "**"
click at [212, 125] on link "Remove filters" at bounding box center [215, 127] width 26 height 5
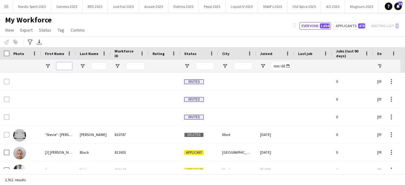
click at [61, 67] on input "First Name Filter Input" at bounding box center [64, 66] width 16 height 8
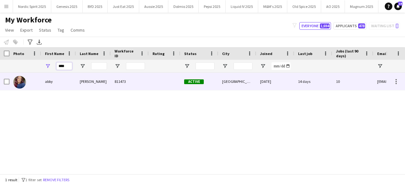
type input "****"
click at [24, 83] on img at bounding box center [19, 82] width 13 height 13
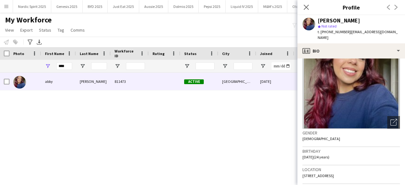
scroll to position [46, 0]
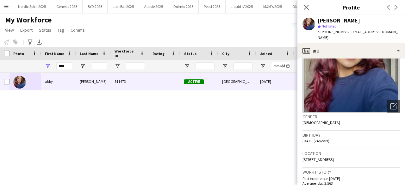
click at [137, 32] on div "My Workforce View Views Default view Compliance Log New view Update view Delete…" at bounding box center [202, 26] width 405 height 22
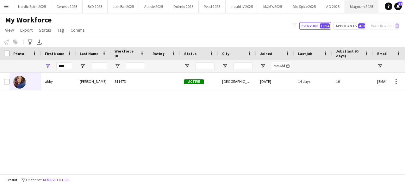
click at [354, 9] on button "Magnum 2025 Close" at bounding box center [362, 6] width 34 height 12
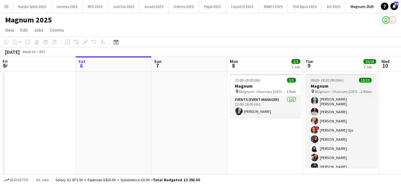
scroll to position [72, 0]
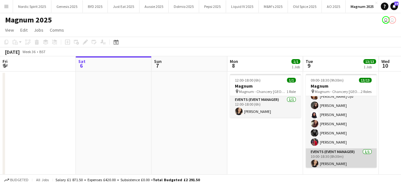
click at [350, 155] on app-card-role "Events (Event Manager) 1/1 10:00-18:30 (8h30m) Elena Chabo" at bounding box center [340, 160] width 71 height 22
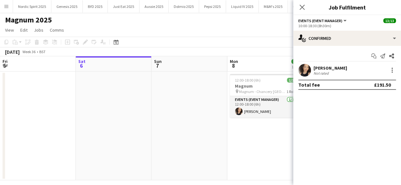
click at [194, 118] on app-date-cell at bounding box center [189, 126] width 76 height 109
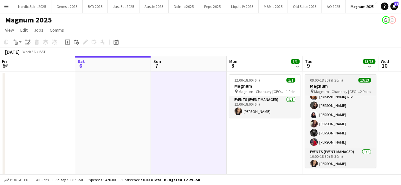
click at [319, 78] on span "09:00-18:30 (9h30m)" at bounding box center [326, 80] width 33 height 5
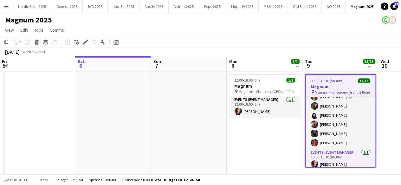
click at [319, 78] on app-job-card "09:00-18:30 (9h30m) 13/13 Magnum pin Magnum - Chancery [GEOGRAPHIC_DATA] 2 Role…" at bounding box center [340, 121] width 71 height 94
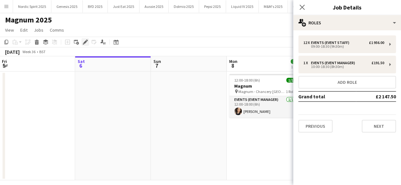
click at [87, 41] on icon at bounding box center [87, 41] width 2 height 2
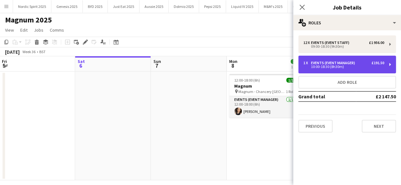
click at [351, 59] on div "1 x Events (Event Manager) £191.50 10:00-18:30 (8h30m)" at bounding box center [347, 65] width 98 height 18
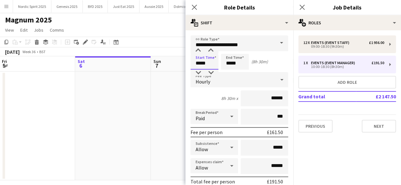
click at [206, 65] on input "*****" at bounding box center [204, 62] width 28 height 16
type input "*****"
click at [199, 71] on div at bounding box center [198, 73] width 13 height 6
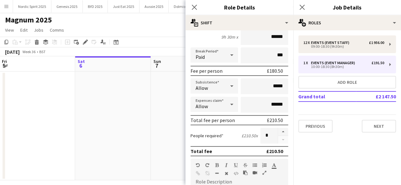
scroll to position [211, 0]
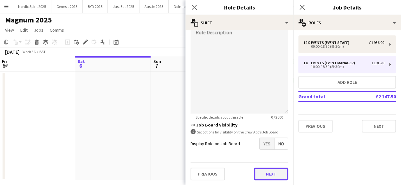
click at [260, 170] on button "Next" at bounding box center [271, 174] width 34 height 13
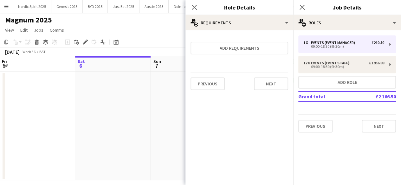
scroll to position [79, 0]
click at [267, 82] on button "Next" at bounding box center [271, 84] width 34 height 13
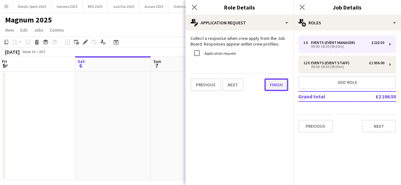
click at [267, 82] on button "Finish" at bounding box center [276, 85] width 24 height 13
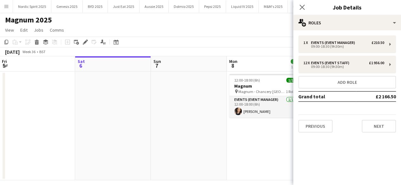
scroll to position [0, 153]
click at [217, 123] on app-date-cell at bounding box center [188, 126] width 76 height 109
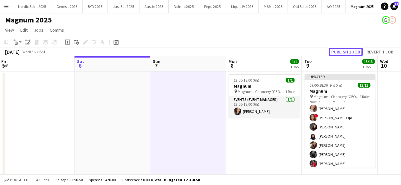
click at [341, 52] on button "Publish 1 job" at bounding box center [345, 52] width 34 height 8
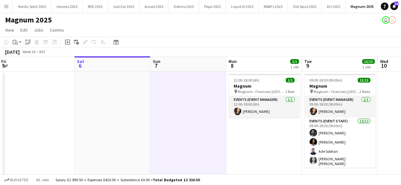
scroll to position [0, 152]
click at [400, 99] on html "Menu Boards Boards Boards All jobs Status Workforce Workforce My Workforce Recr…" at bounding box center [200, 95] width 401 height 191
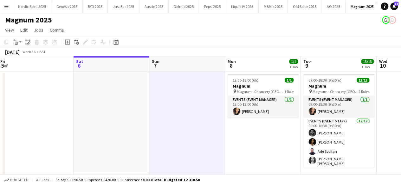
scroll to position [0, 154]
drag, startPoint x: 399, startPoint y: 94, endPoint x: 398, endPoint y: 121, distance: 27.0
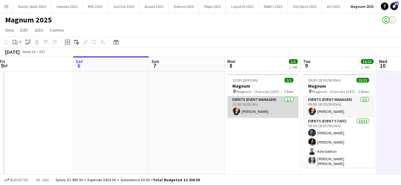
click at [236, 111] on app-user-avatar at bounding box center [236, 112] width 8 height 8
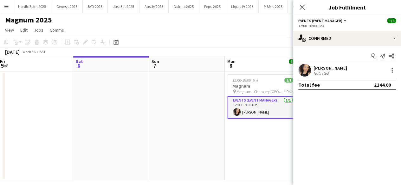
click at [302, 73] on app-user-avatar at bounding box center [304, 70] width 13 height 13
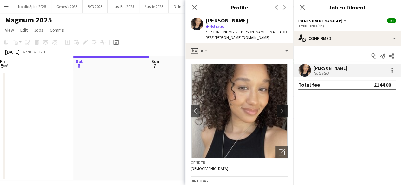
click at [282, 108] on app-icon "chevron-right" at bounding box center [283, 111] width 10 height 7
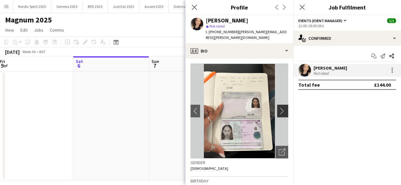
click at [282, 108] on app-icon "chevron-right" at bounding box center [283, 111] width 10 height 7
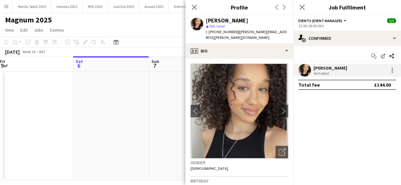
click at [175, 124] on app-date-cell at bounding box center [187, 126] width 76 height 109
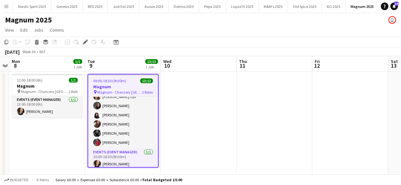
scroll to position [73, 0]
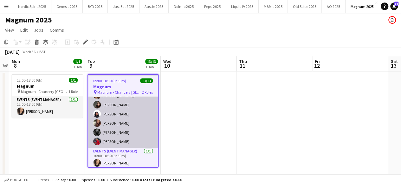
click at [99, 101] on app-user-avatar at bounding box center [97, 105] width 8 height 8
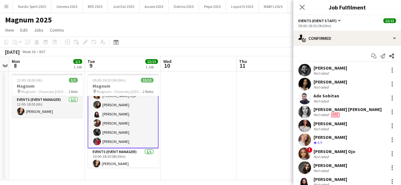
click at [307, 166] on app-user-avatar at bounding box center [304, 168] width 13 height 13
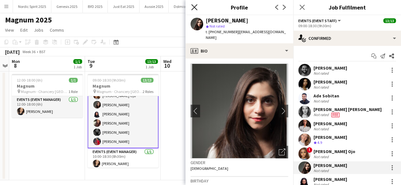
click at [195, 9] on icon at bounding box center [194, 7] width 6 height 6
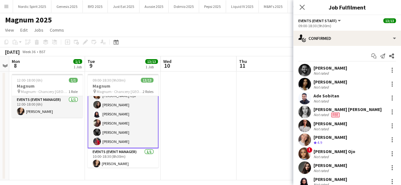
click at [178, 104] on app-date-cell at bounding box center [199, 126] width 76 height 109
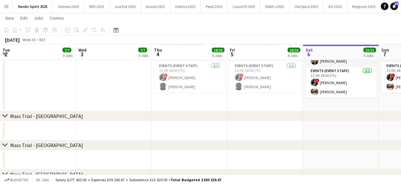
scroll to position [0, 218]
